Goal: Find specific page/section: Find specific page/section

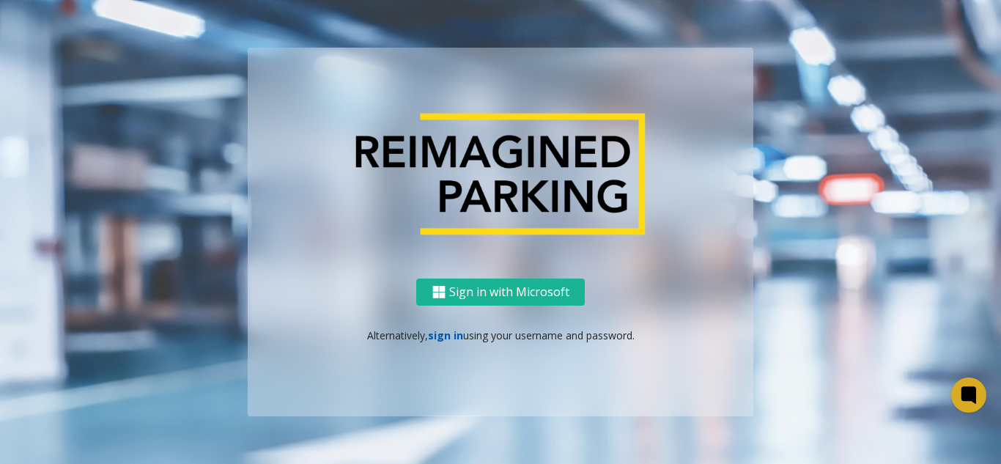
click at [441, 341] on link "sign in" at bounding box center [445, 335] width 35 height 14
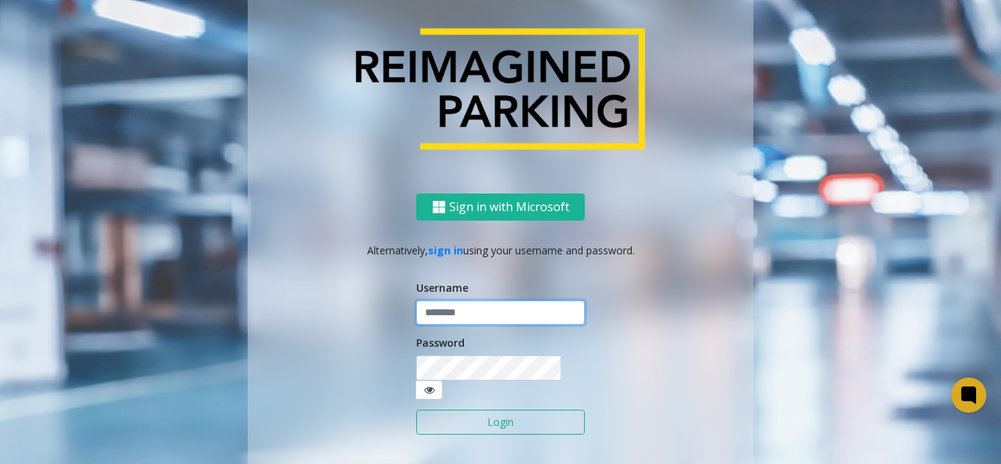
click at [485, 315] on input "text" at bounding box center [500, 313] width 169 height 25
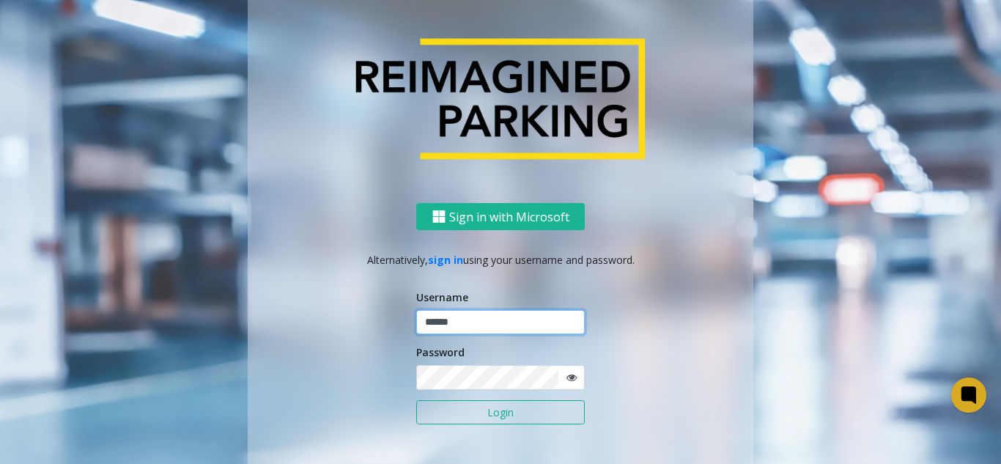
type input "******"
click at [416, 400] on button "Login" at bounding box center [500, 412] width 169 height 25
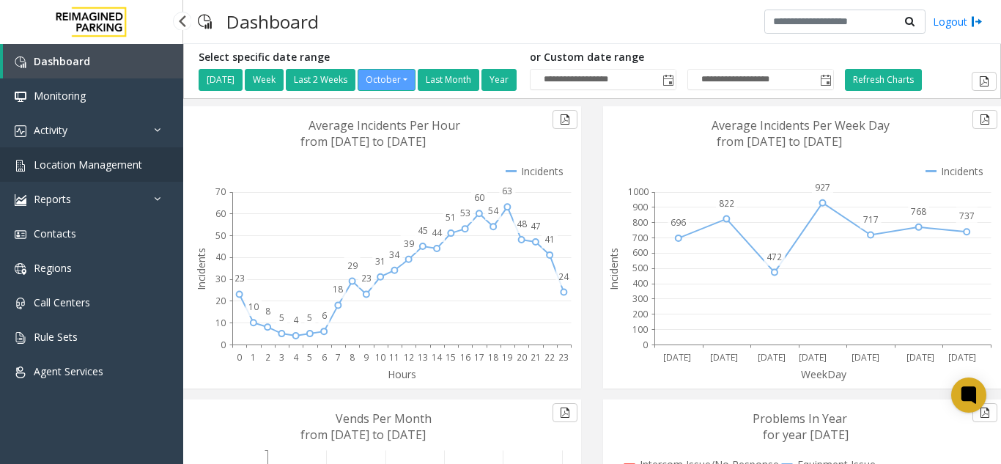
click at [141, 163] on link "Location Management" at bounding box center [91, 164] width 183 height 34
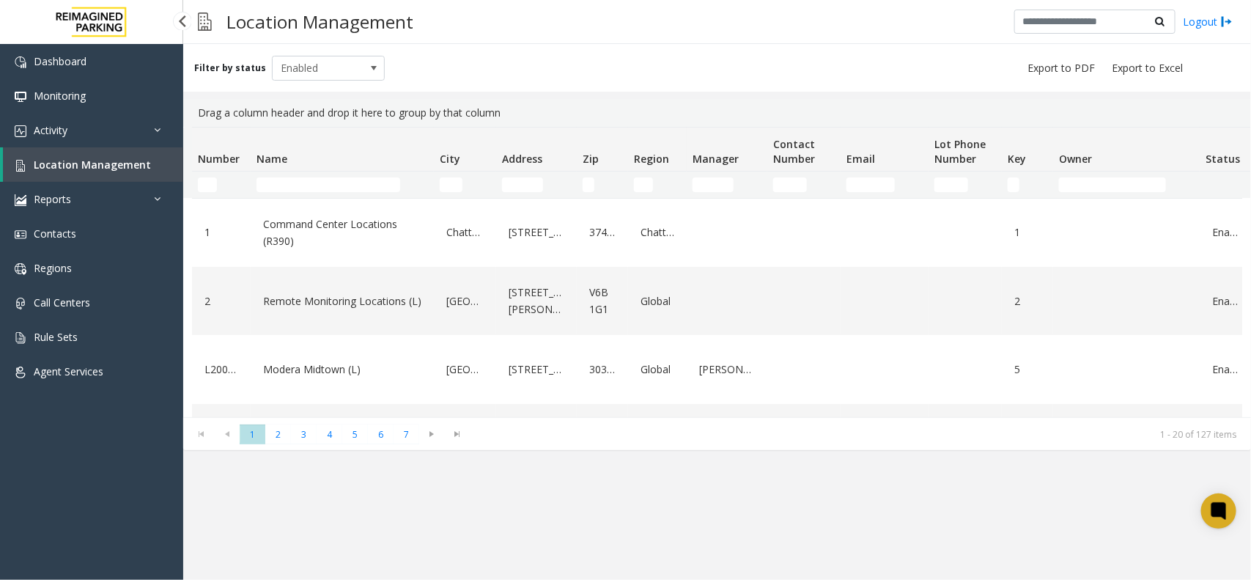
click at [152, 173] on link "Location Management" at bounding box center [93, 164] width 180 height 34
click at [152, 166] on link "Location Management" at bounding box center [93, 164] width 180 height 34
click at [331, 183] on input "Name Filter" at bounding box center [329, 184] width 144 height 15
click at [331, 184] on input "Name Filter" at bounding box center [329, 184] width 144 height 15
click at [512, 184] on input "Address Filter" at bounding box center [522, 184] width 41 height 15
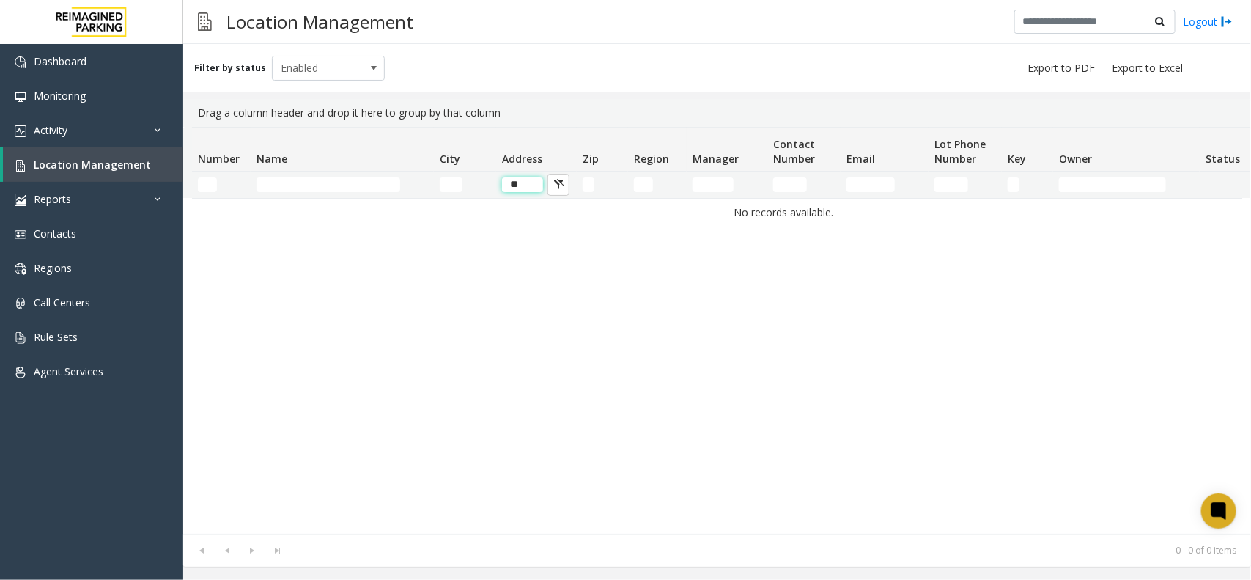
type input "*"
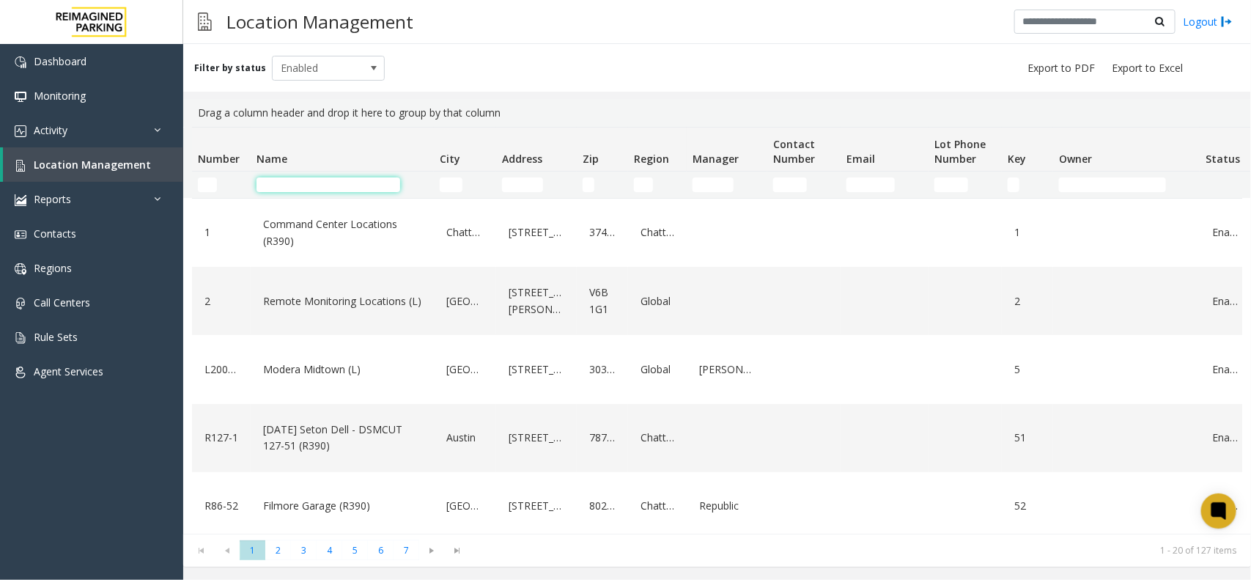
click at [335, 184] on input "Name Filter" at bounding box center [329, 184] width 144 height 15
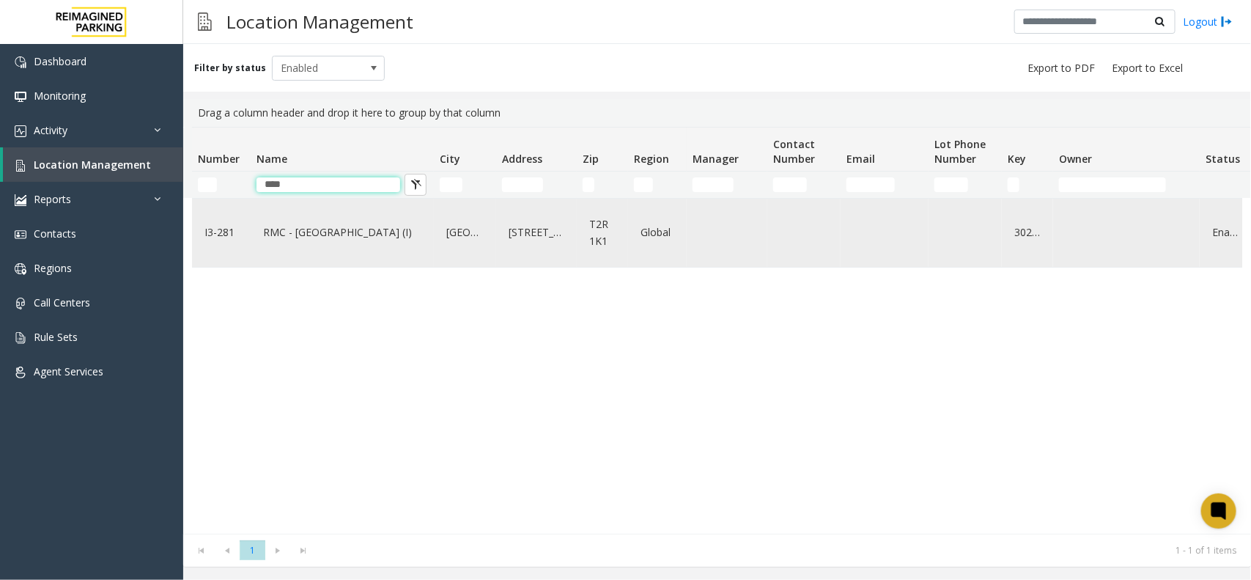
type input "****"
click at [279, 233] on link "RMC - Mount Royal Village (I)" at bounding box center [343, 232] width 166 height 23
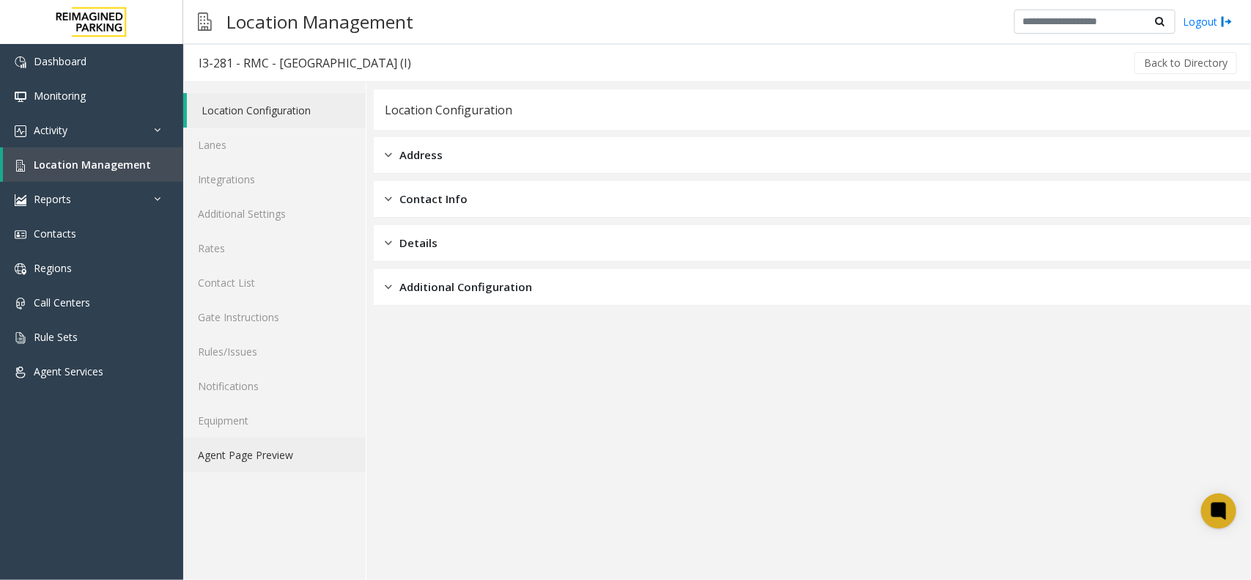
click at [280, 462] on link "Agent Page Preview" at bounding box center [274, 455] width 183 height 34
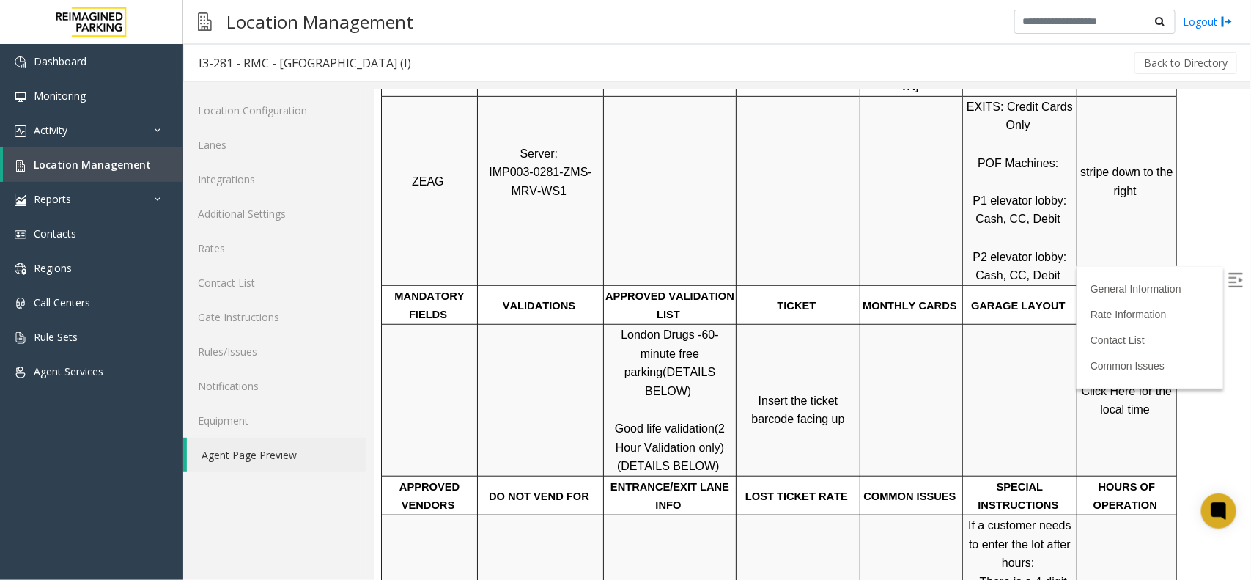
scroll to position [183, 0]
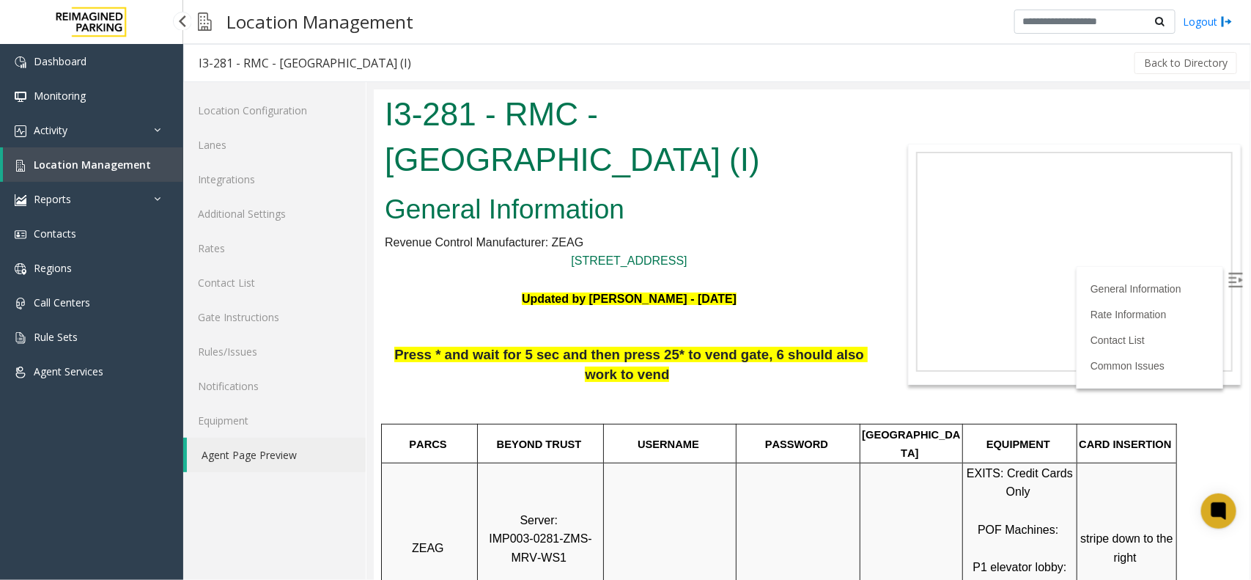
scroll to position [183, 0]
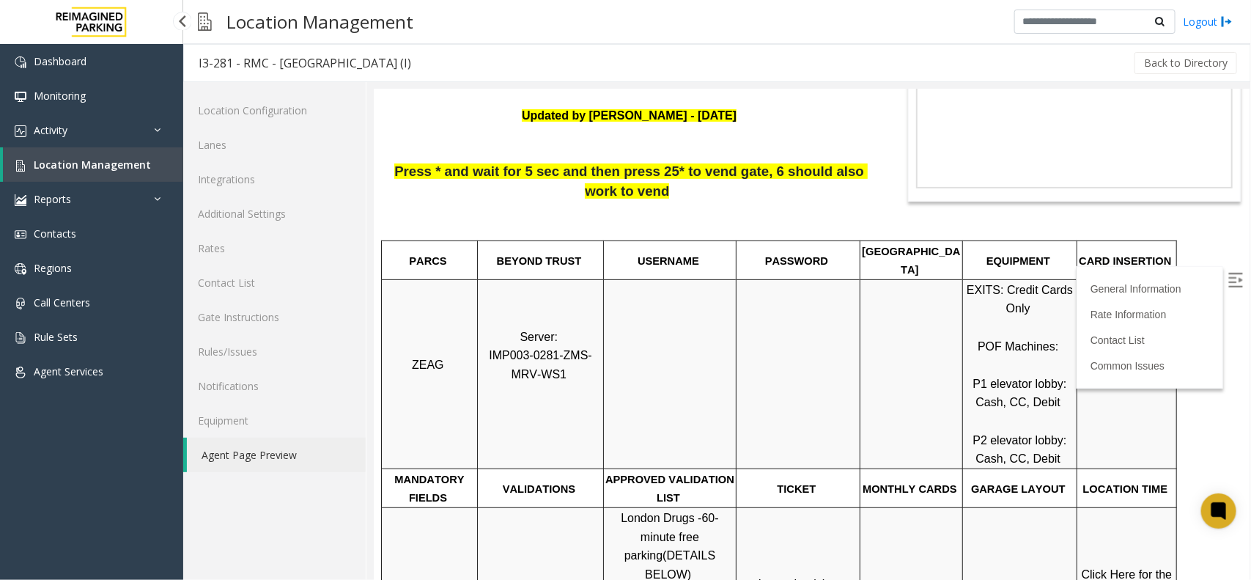
click at [108, 167] on span "Location Management" at bounding box center [92, 165] width 117 height 14
